Goal: Task Accomplishment & Management: Complete application form

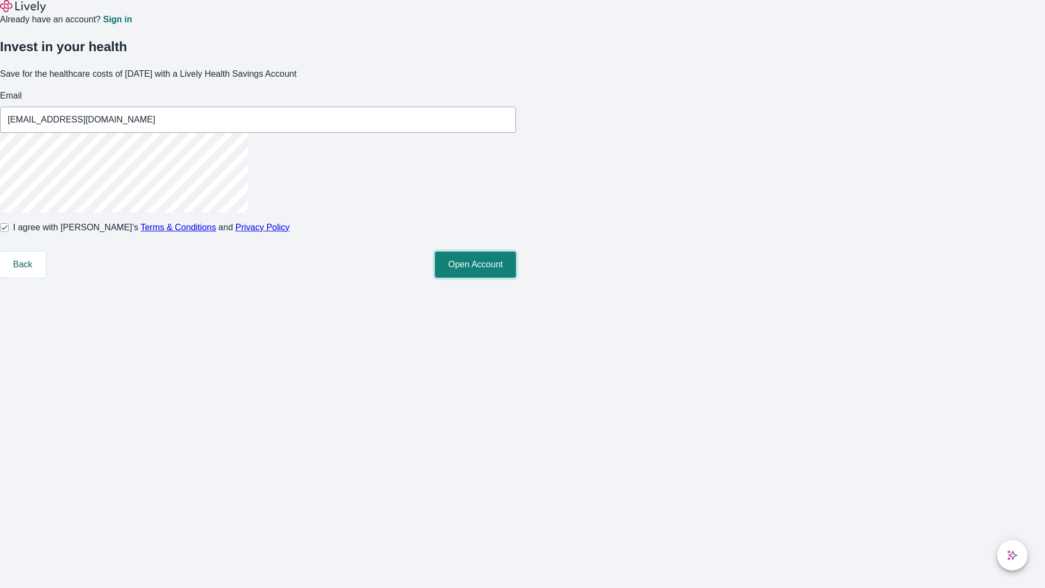
click at [516, 278] on button "Open Account" at bounding box center [475, 264] width 81 height 26
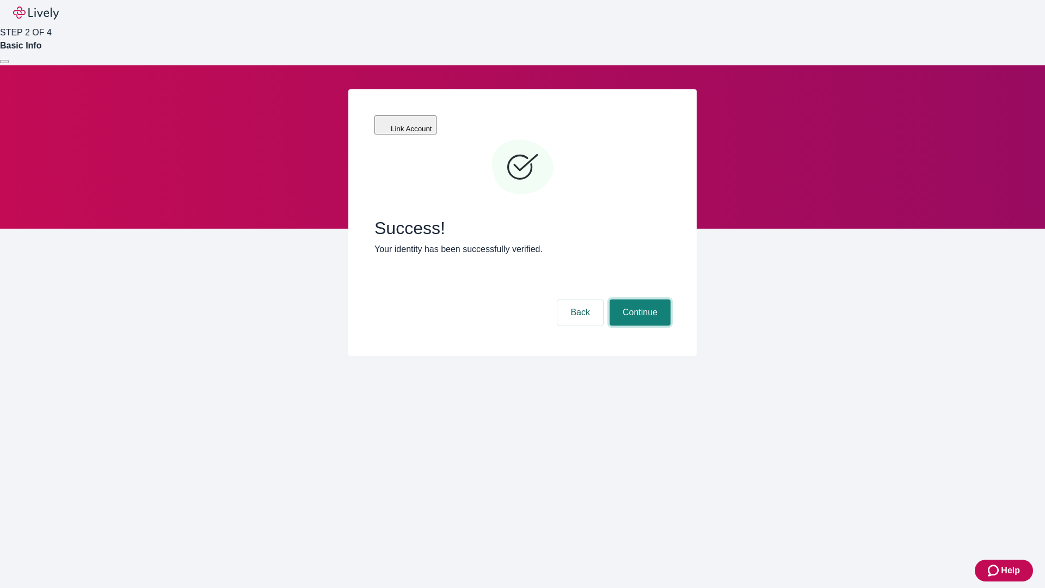
click at [638, 299] on button "Continue" at bounding box center [639, 312] width 61 height 26
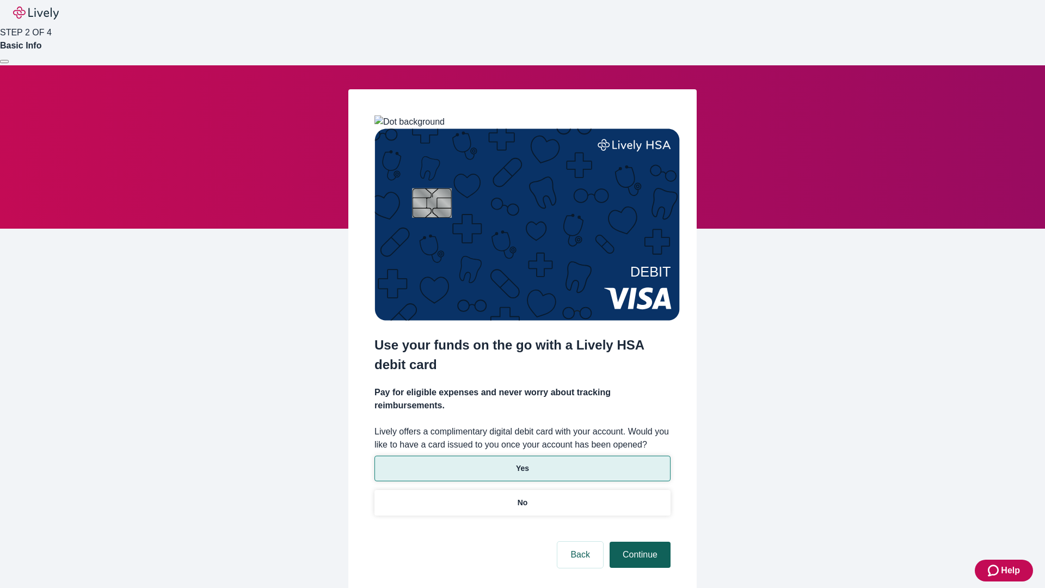
click at [522, 497] on p "No" at bounding box center [522, 502] width 10 height 11
click at [638, 541] on button "Continue" at bounding box center [639, 554] width 61 height 26
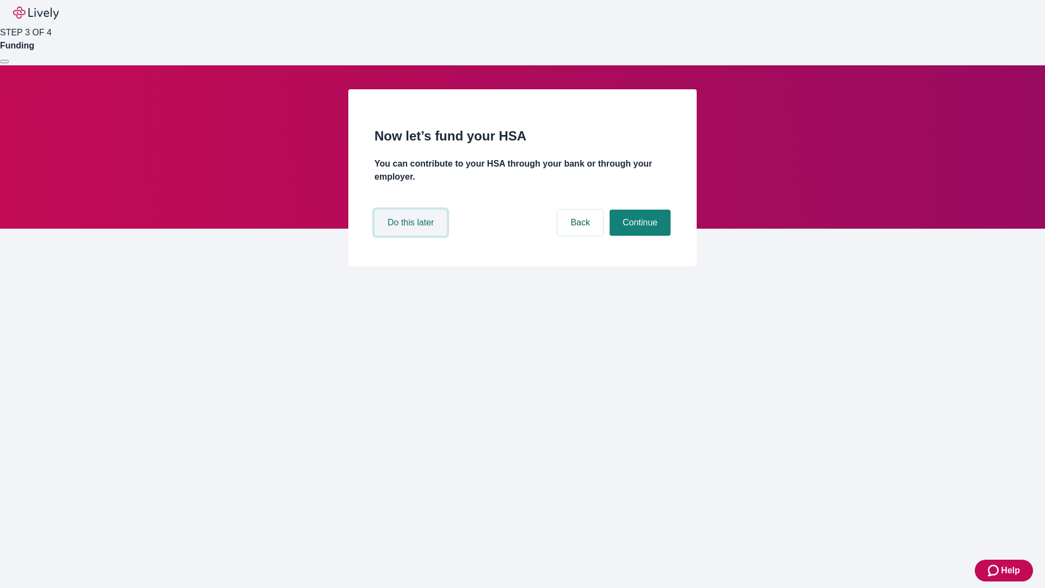
click at [412, 236] on button "Do this later" at bounding box center [410, 223] width 72 height 26
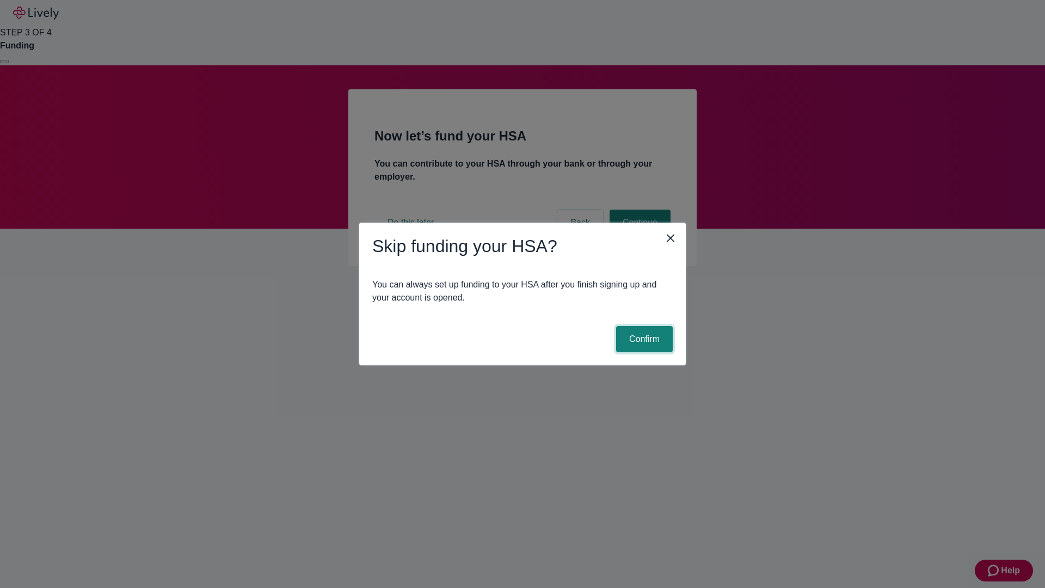
click at [643, 339] on button "Confirm" at bounding box center [644, 339] width 57 height 26
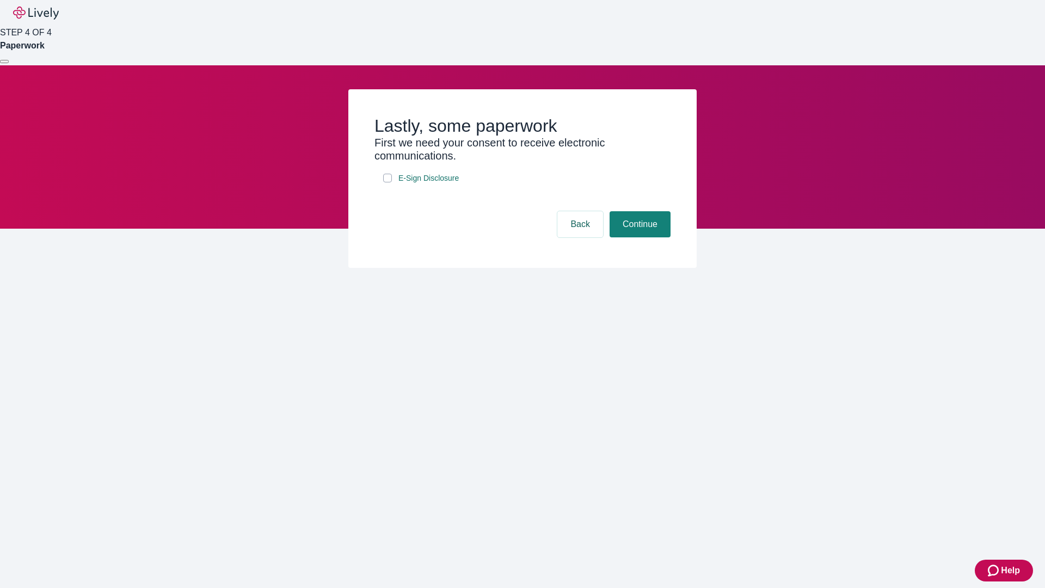
click at [387, 182] on input "E-Sign Disclosure" at bounding box center [387, 178] width 9 height 9
checkbox input "true"
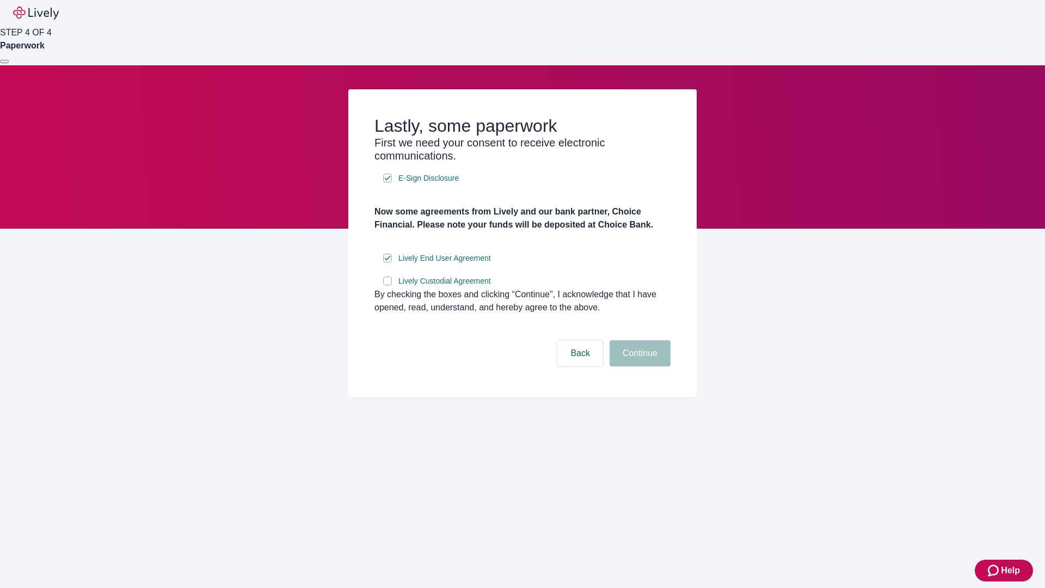
click at [387, 285] on input "Lively Custodial Agreement" at bounding box center [387, 280] width 9 height 9
checkbox input "true"
click at [638, 366] on button "Continue" at bounding box center [639, 353] width 61 height 26
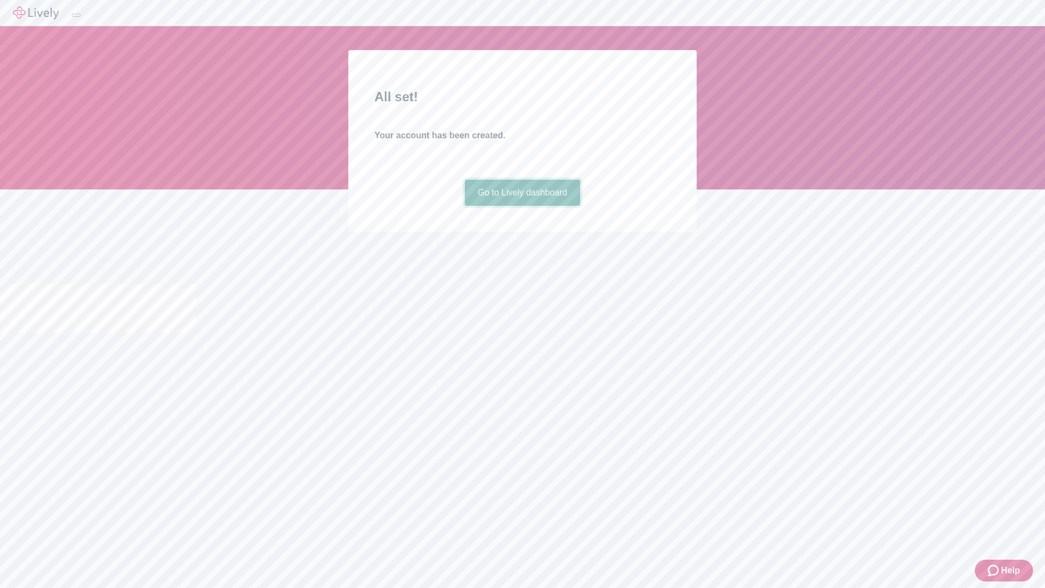
click at [522, 206] on link "Go to Lively dashboard" at bounding box center [523, 193] width 116 height 26
